Goal: Transaction & Acquisition: Register for event/course

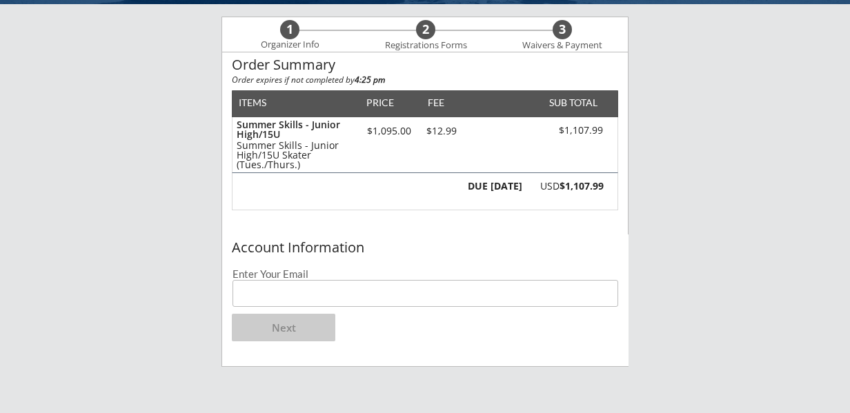
scroll to position [106, 0]
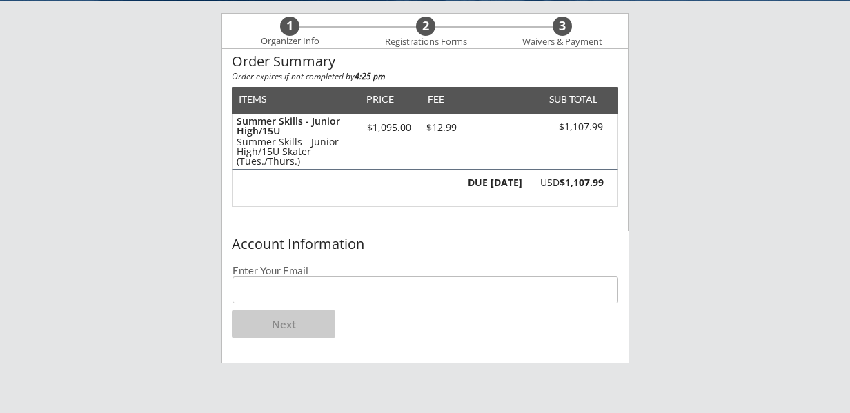
click at [335, 288] on input "email" at bounding box center [426, 290] width 386 height 27
type input "[PERSON_NAME][EMAIL_ADDRESS][DOMAIN_NAME]"
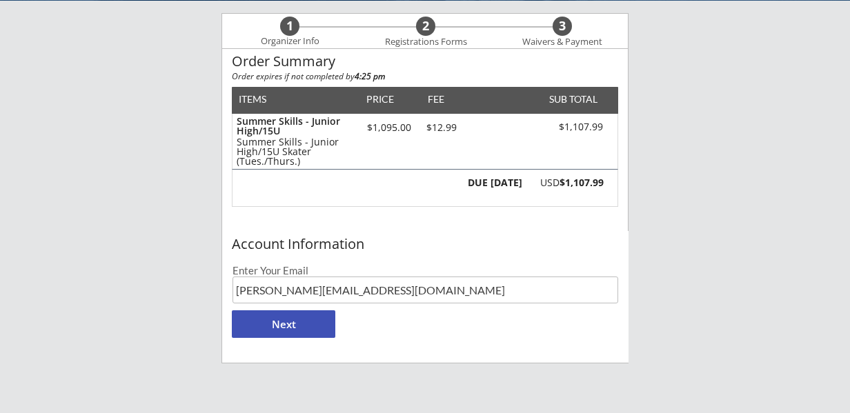
click at [281, 323] on button "Next" at bounding box center [283, 324] width 103 height 28
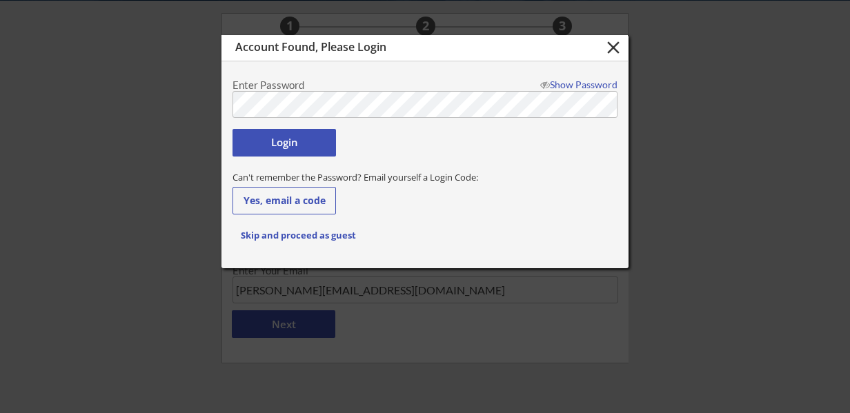
click at [294, 139] on button "Login" at bounding box center [284, 143] width 103 height 28
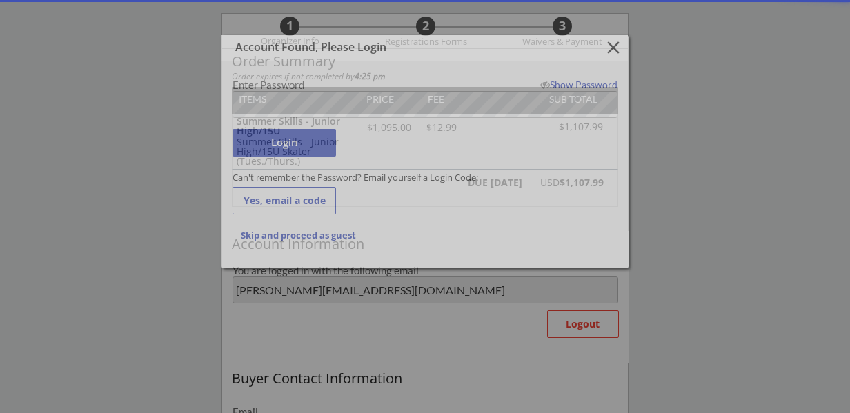
type input "[PERSON_NAME][EMAIL_ADDRESS][DOMAIN_NAME]"
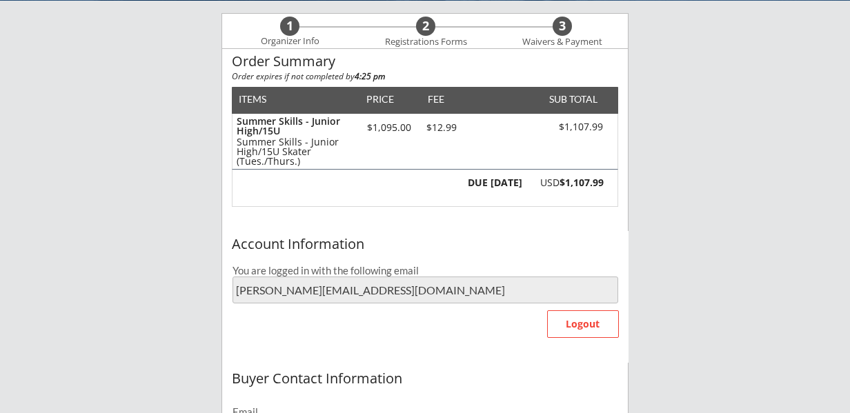
type input "[PERSON_NAME]"
type input "Gackenheimer"
type input "[PHONE_NUMBER]"
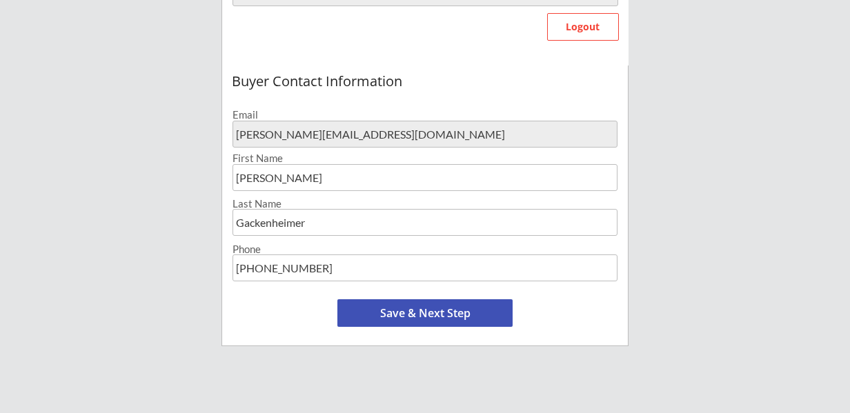
scroll to position [405, 0]
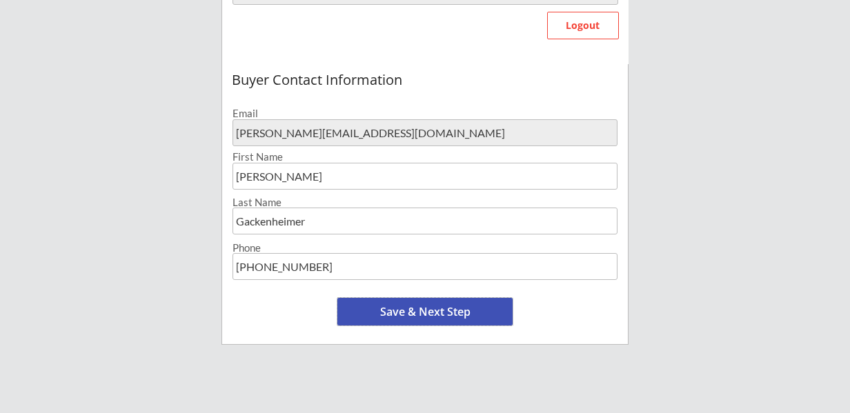
click at [393, 308] on button "Save & Next Step" at bounding box center [424, 312] width 175 height 28
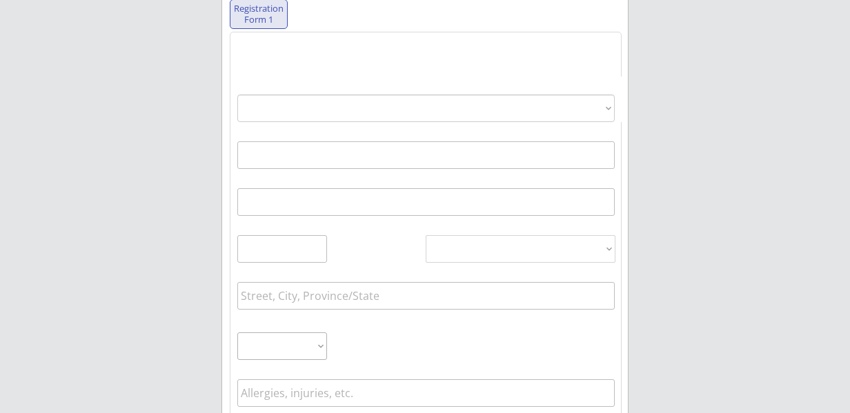
scroll to position [105, 0]
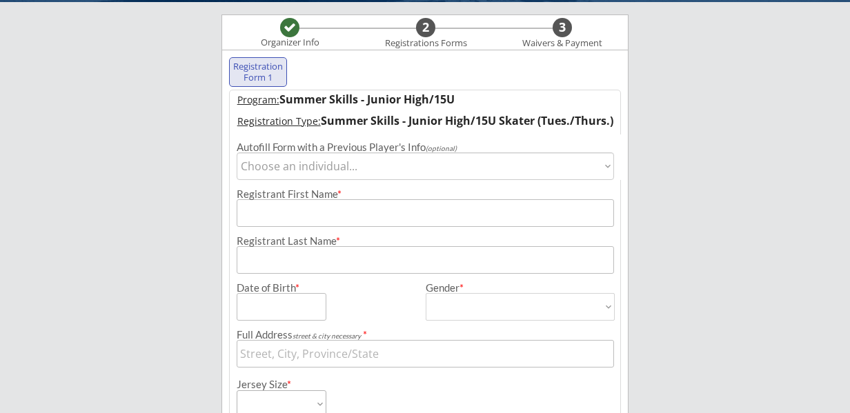
click at [309, 162] on select "Choose an individual... [PERSON_NAME]" at bounding box center [425, 166] width 377 height 28
select select ""1348695171700984260__LOOKUP__1698691667045x901108940380045300""
click at [237, 152] on select "Choose an individual... [PERSON_NAME]" at bounding box center [425, 166] width 377 height 28
type input "Grace"
type input "Gackenheimer"
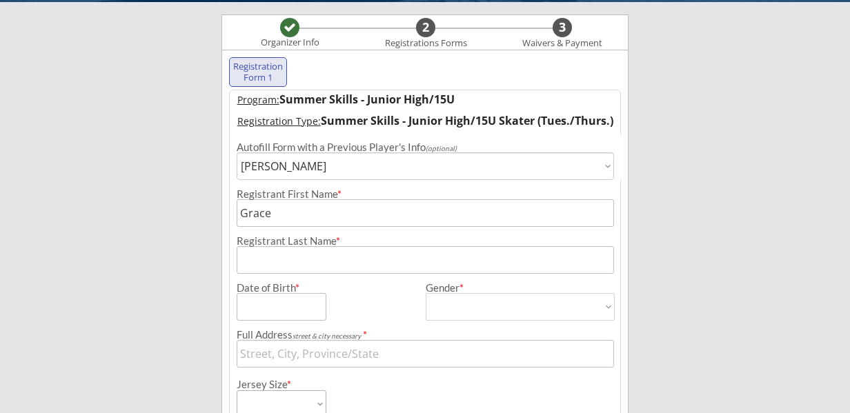
type input "[DATE]"
type input "[STREET_ADDRESS]"
type input "[DEMOGRAPHIC_DATA]"
select select ""[DEMOGRAPHIC_DATA]""
type input "n/a"
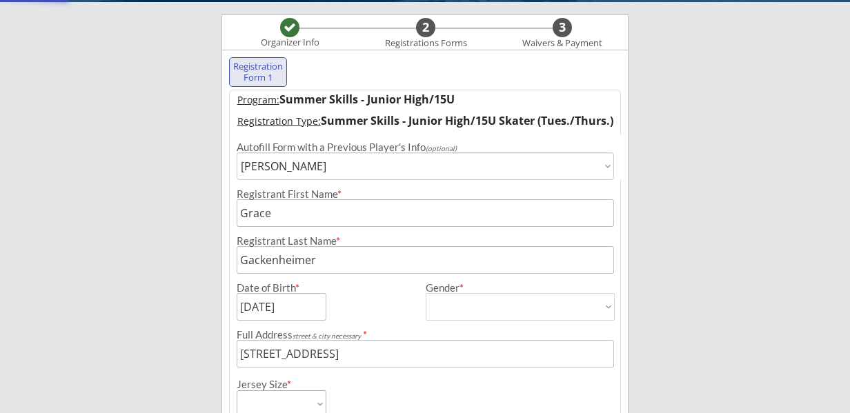
type input "[PERSON_NAME] (he goes by [PERSON_NAME])"
type input "[PHONE_NUMBER]"
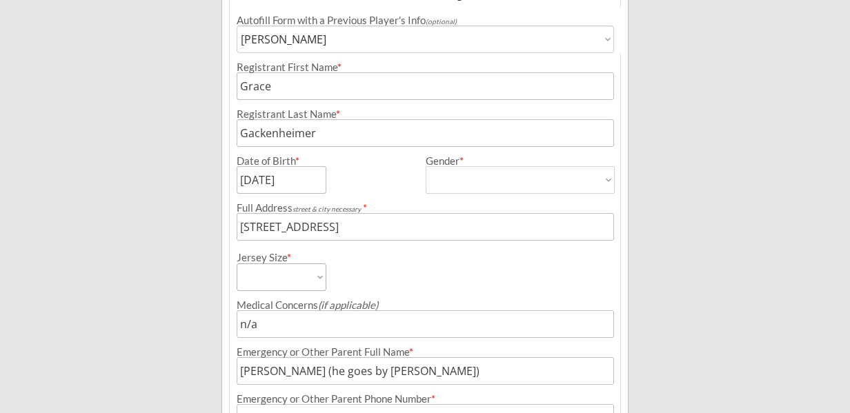
scroll to position [236, 0]
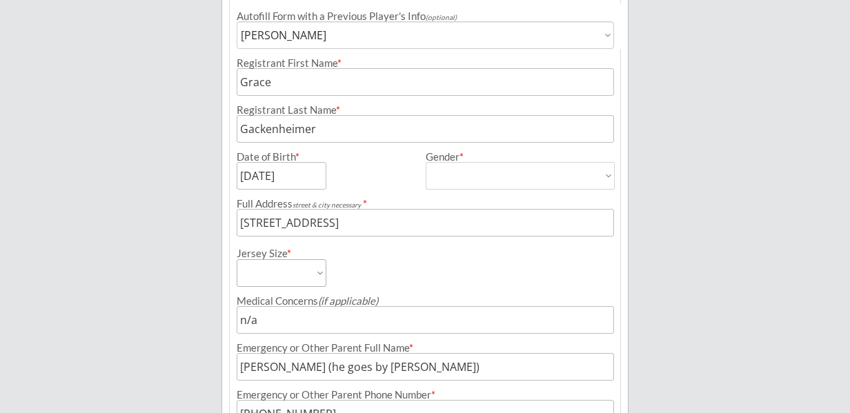
click at [261, 274] on select "Adult Small Adult Medium Adult Large Adult Goalie Cut Intermediate Goalie Cut" at bounding box center [282, 273] width 90 height 28
select select ""Adult Small""
click at [237, 259] on select "Adult Small Adult Medium Adult Large Adult Goalie Cut Intermediate Goalie Cut" at bounding box center [282, 273] width 90 height 28
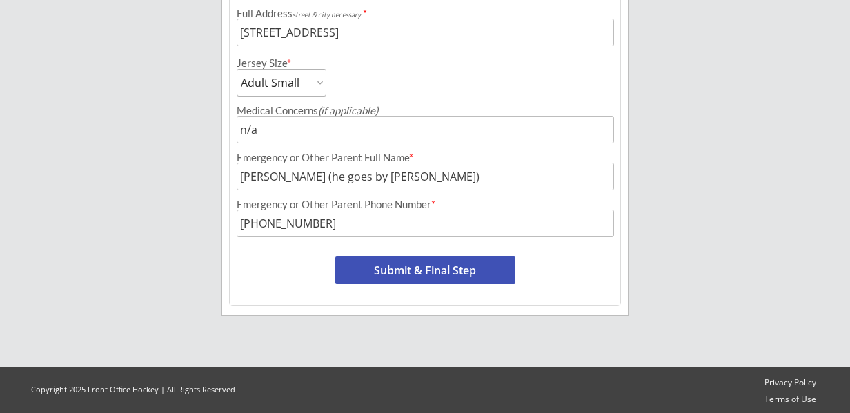
scroll to position [427, 0]
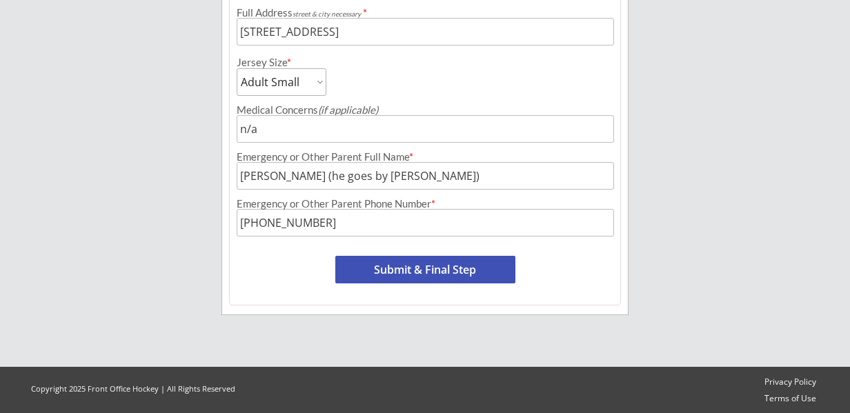
click at [432, 269] on button "Submit & Final Step" at bounding box center [425, 270] width 180 height 28
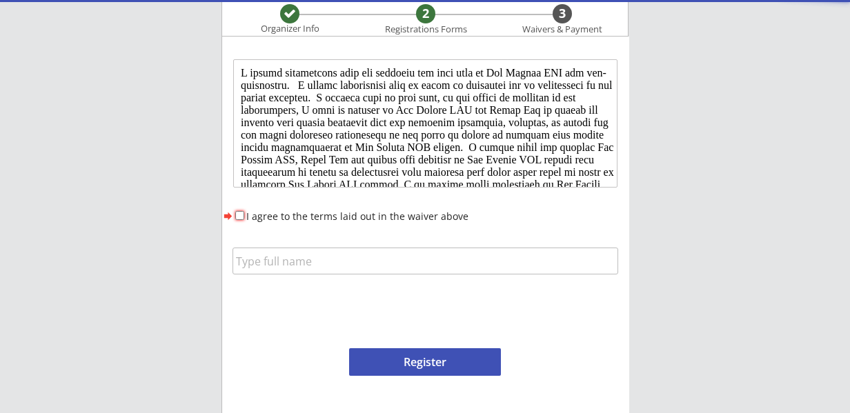
scroll to position [0, 0]
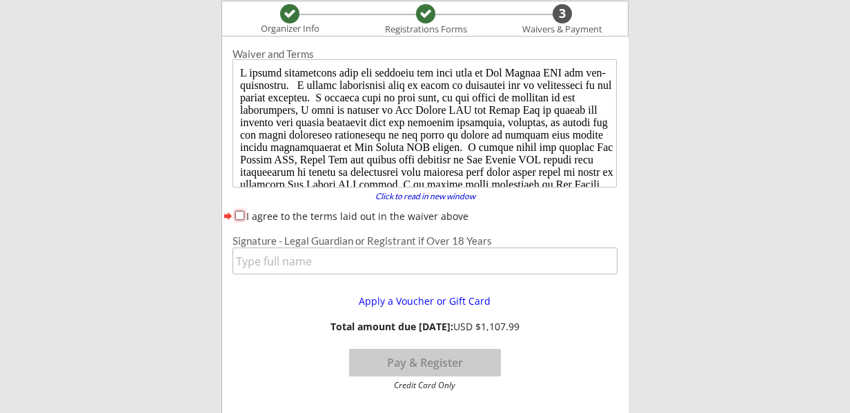
click at [237, 216] on input "I agree to the terms laid out in the waiver above" at bounding box center [239, 215] width 9 height 9
checkbox input "true"
click at [260, 255] on input "input" at bounding box center [425, 261] width 385 height 27
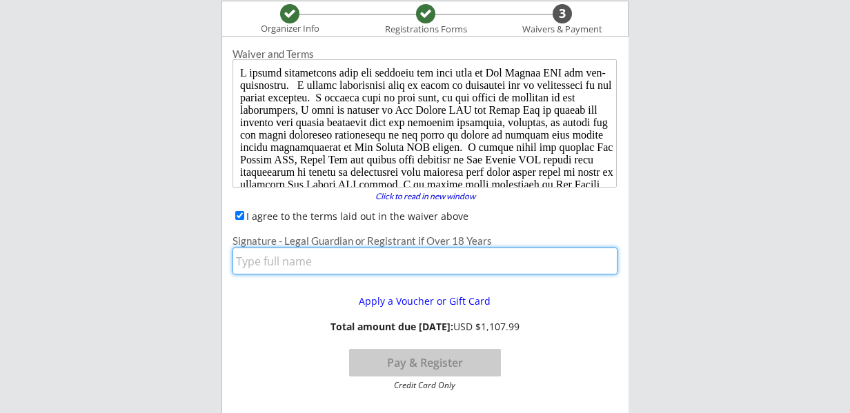
type input "[PERSON_NAME]"
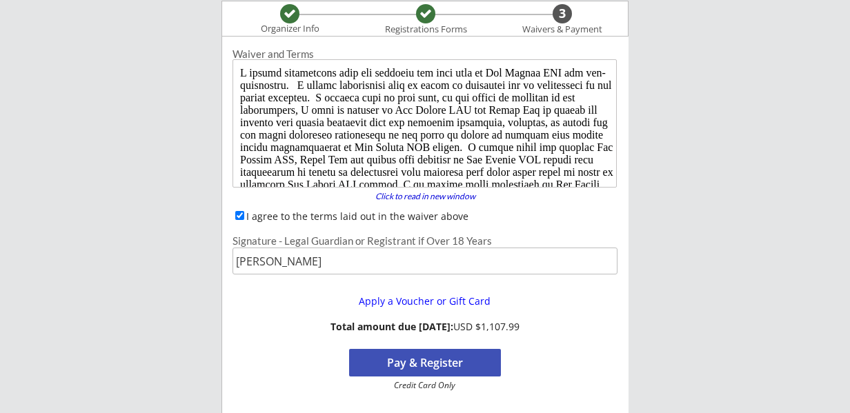
click at [371, 363] on button "Pay & Register" at bounding box center [425, 363] width 152 height 28
